Goal: Task Accomplishment & Management: Manage account settings

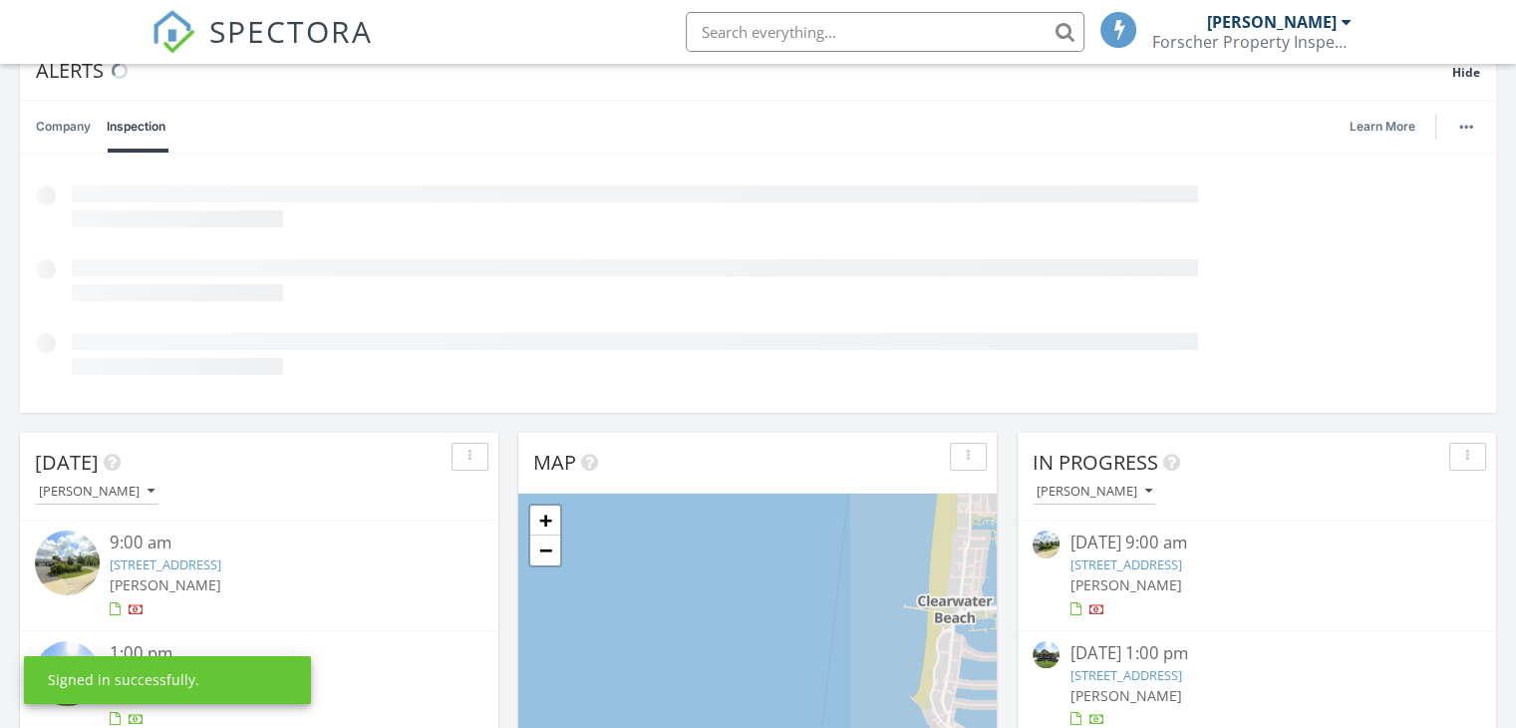
scroll to position [9, 10]
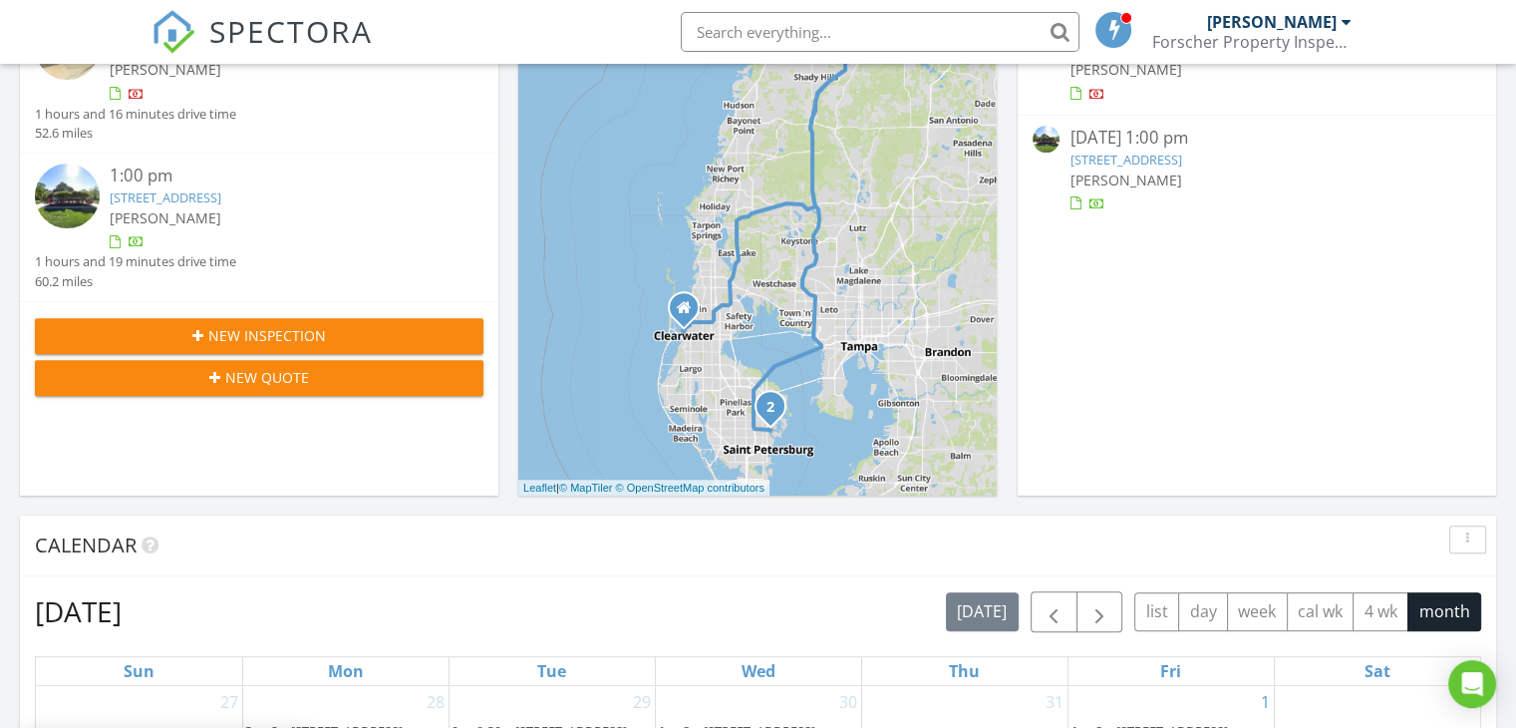
drag, startPoint x: 0, startPoint y: 0, endPoint x: 1530, endPoint y: 289, distance: 1557.3
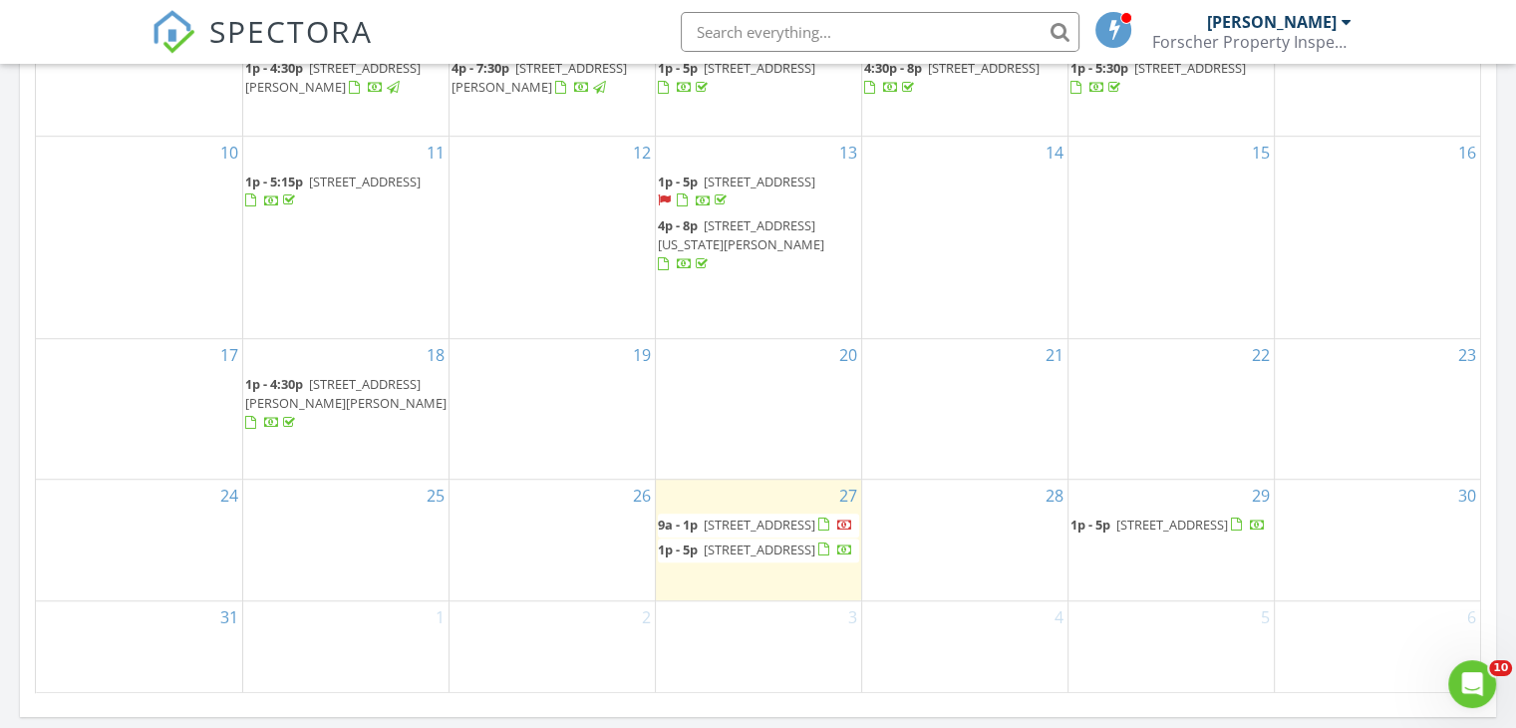
scroll to position [1304, 0]
click at [791, 511] on span "9a - 1p 13637 Linden Dr, Spring Hill 34609" at bounding box center [755, 521] width 195 height 20
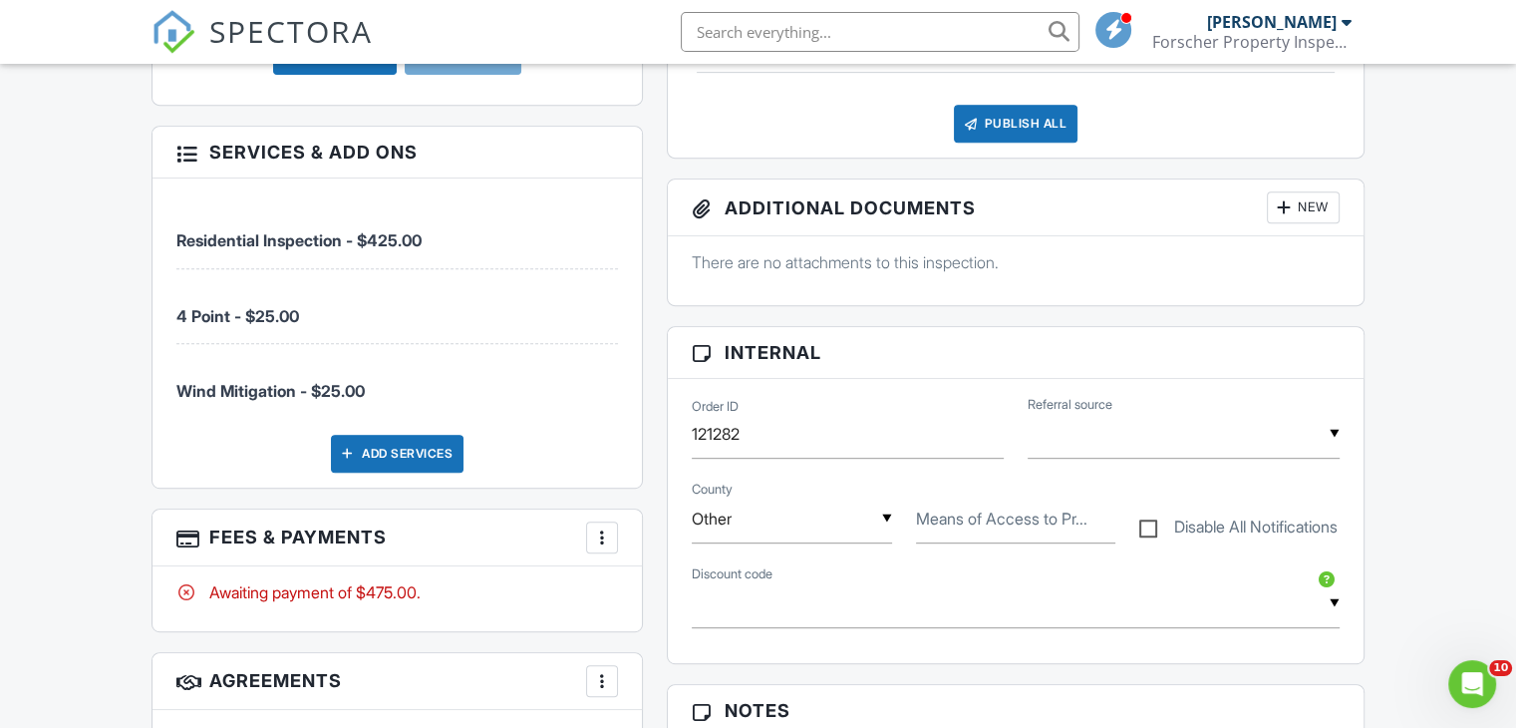
drag, startPoint x: 1530, startPoint y: 281, endPoint x: 1530, endPoint y: 364, distance: 82.7
click at [1515, 364] on html "SPECTORA [PERSON_NAME] Forscher Property Inspections Role: Inspector Change Rol…" at bounding box center [758, 530] width 1516 height 2772
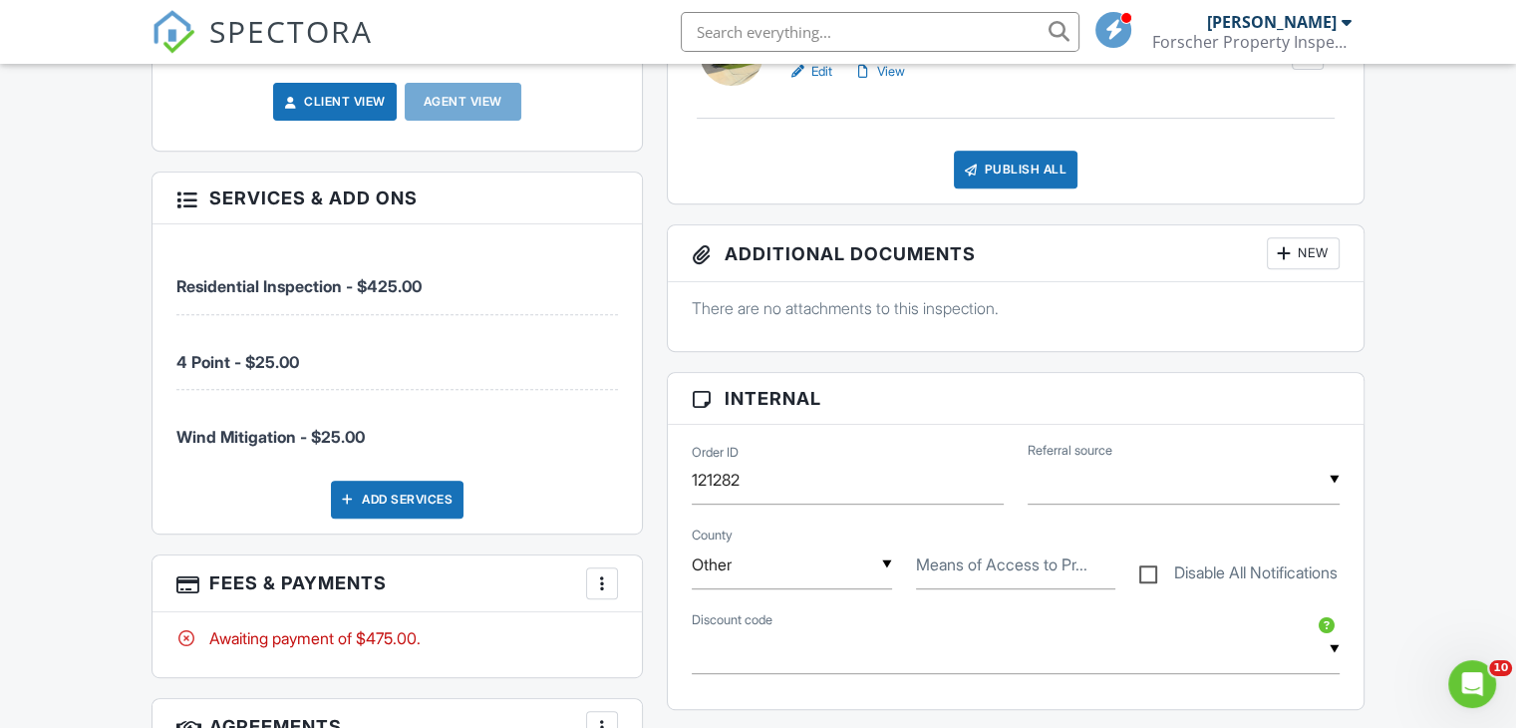
click at [602, 581] on div at bounding box center [602, 583] width 20 height 20
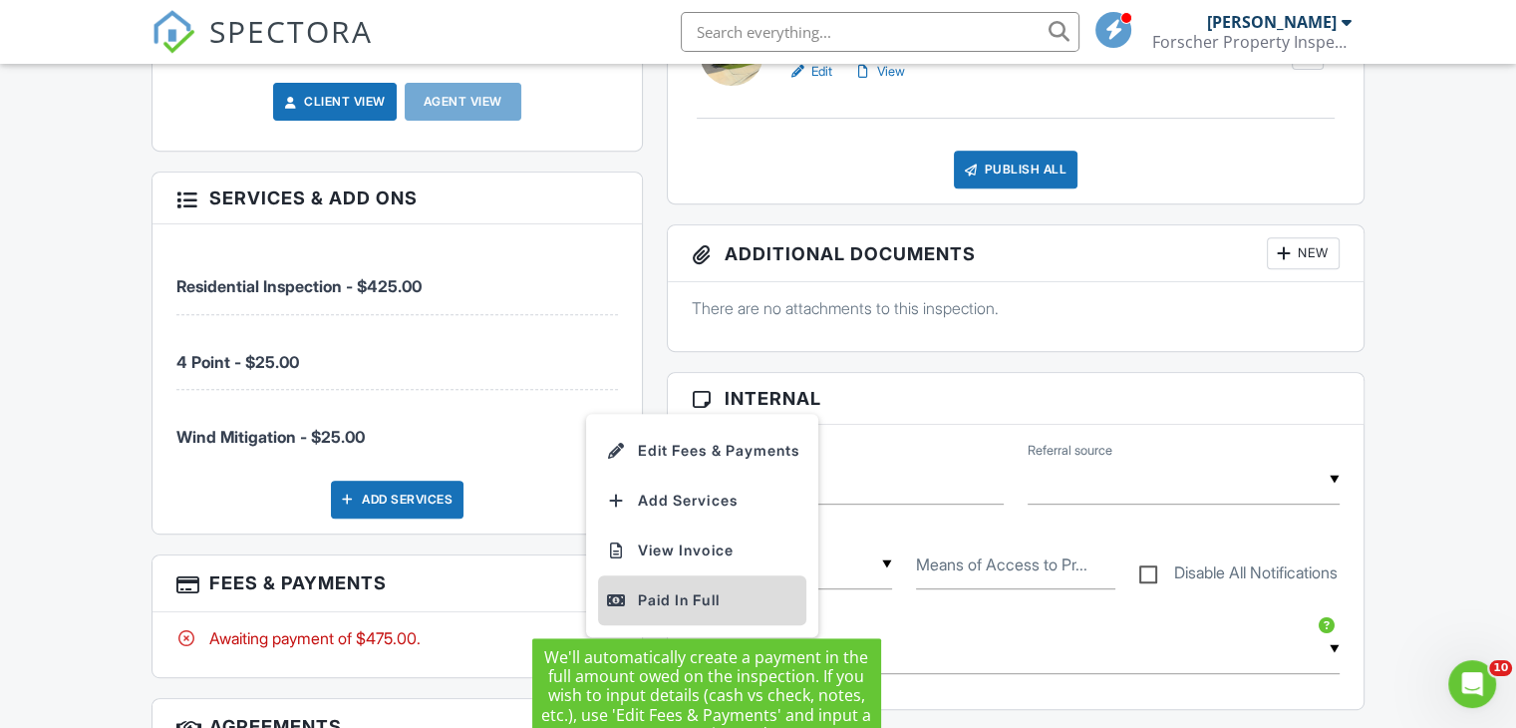
click at [652, 589] on div "Paid In Full" at bounding box center [702, 600] width 192 height 24
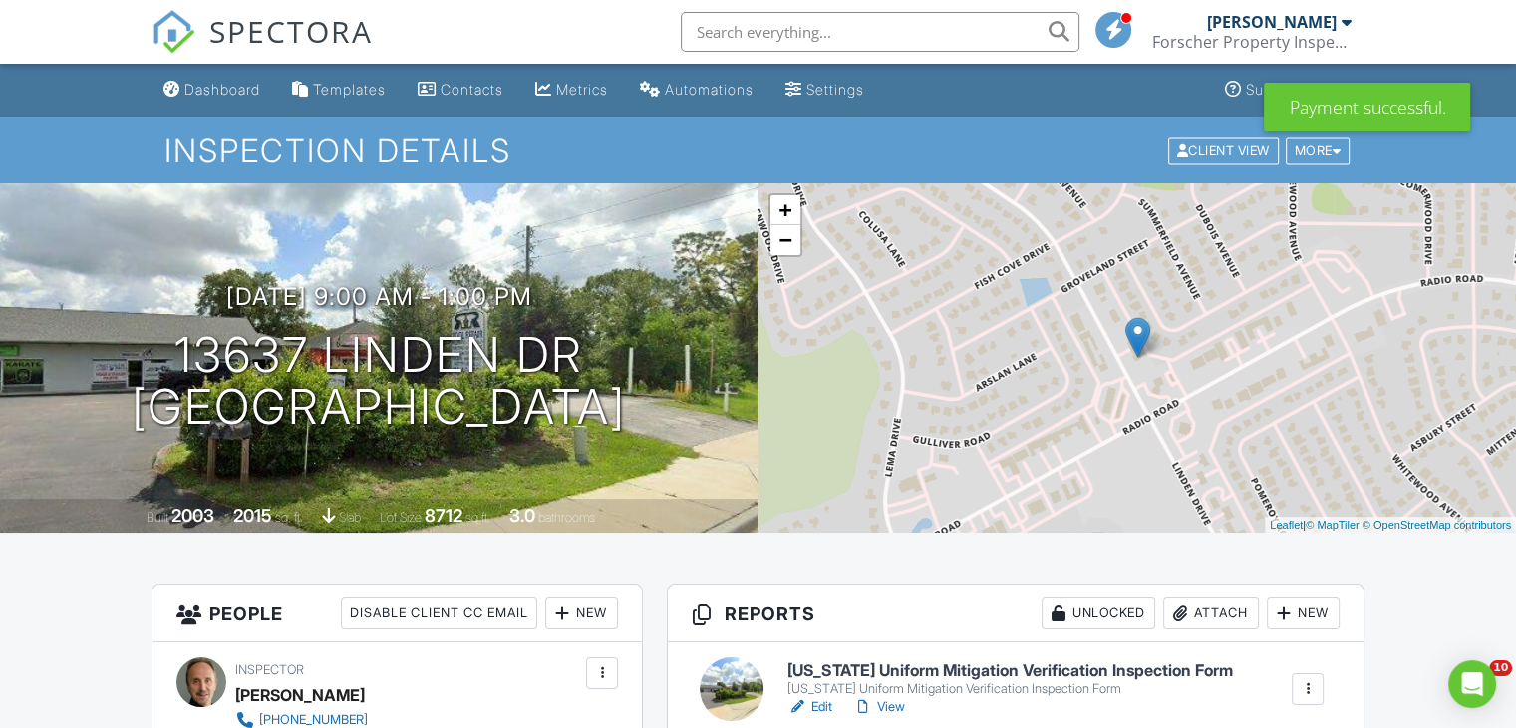
click at [1344, 20] on div at bounding box center [1347, 22] width 10 height 16
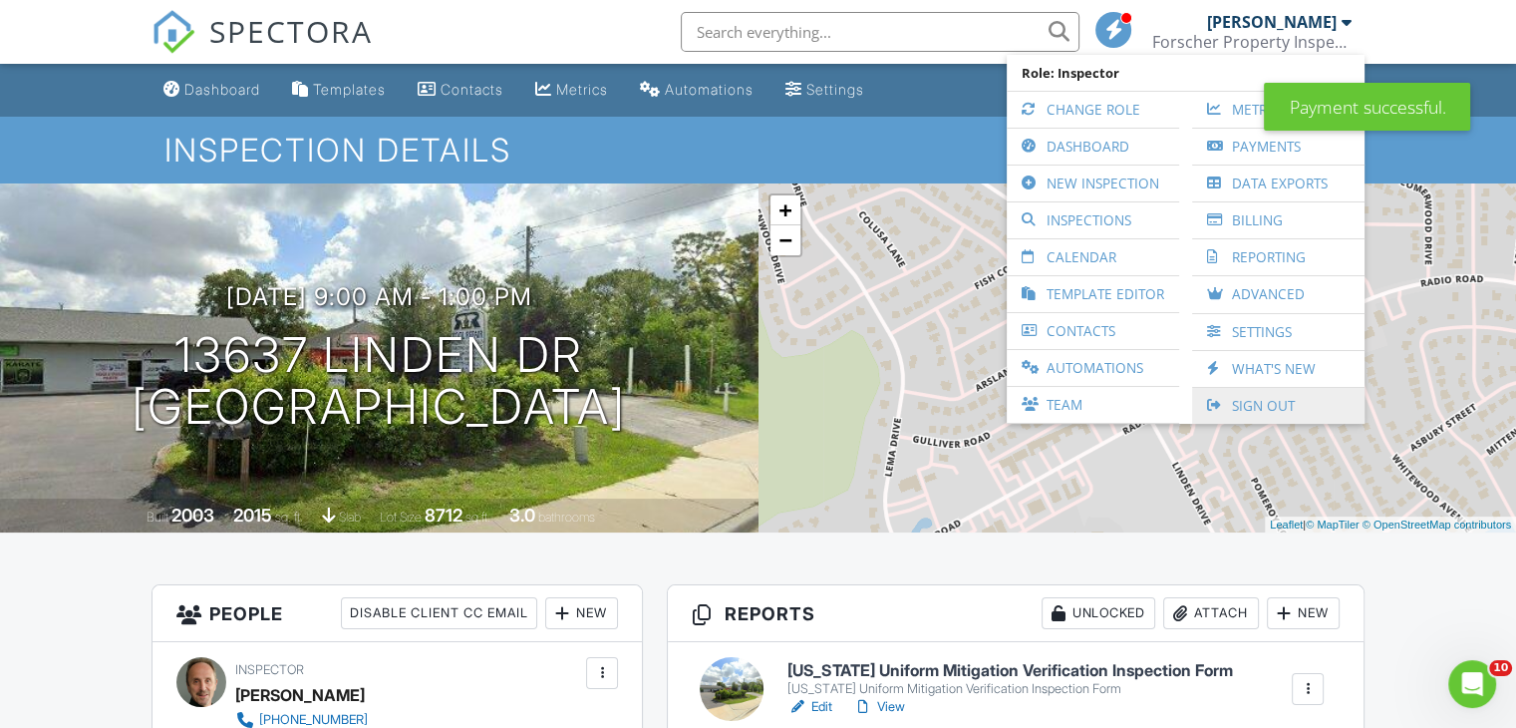
click at [1260, 396] on link "Sign Out" at bounding box center [1278, 406] width 153 height 36
